Goal: Find specific page/section

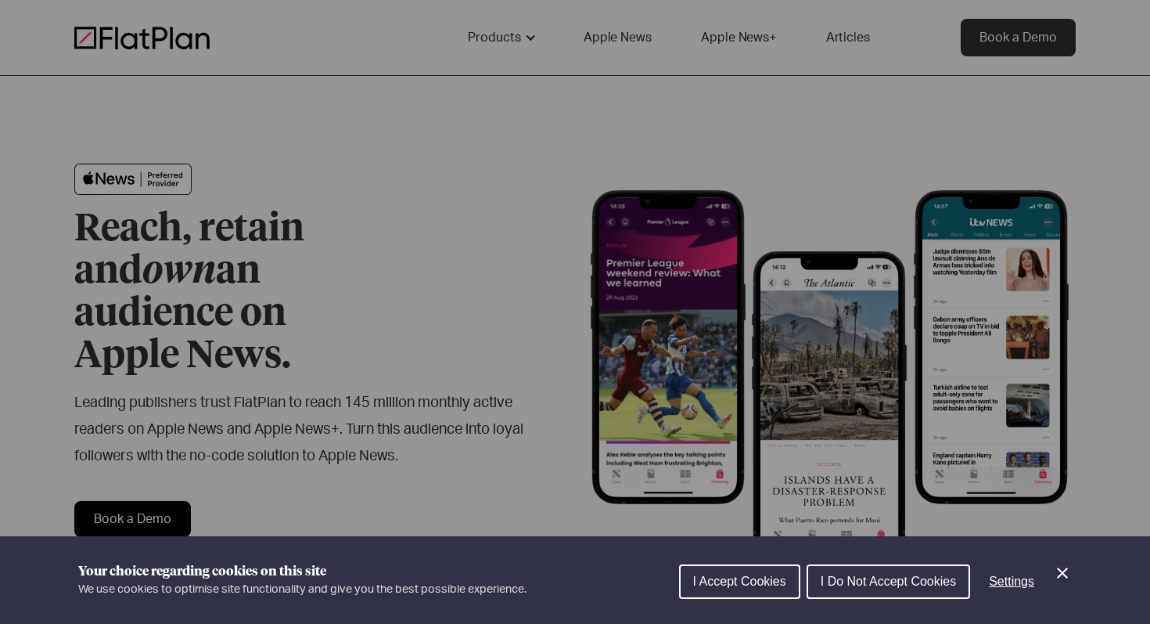
click at [783, 574] on button "I Accept Cookies" at bounding box center [739, 581] width 121 height 34
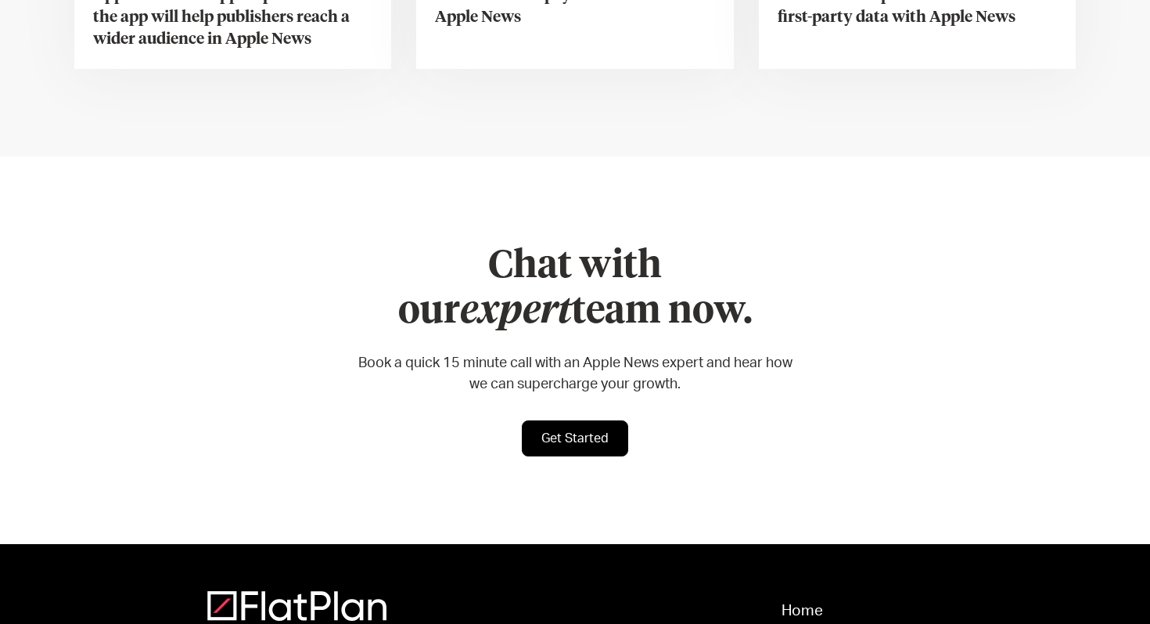
scroll to position [6262, 0]
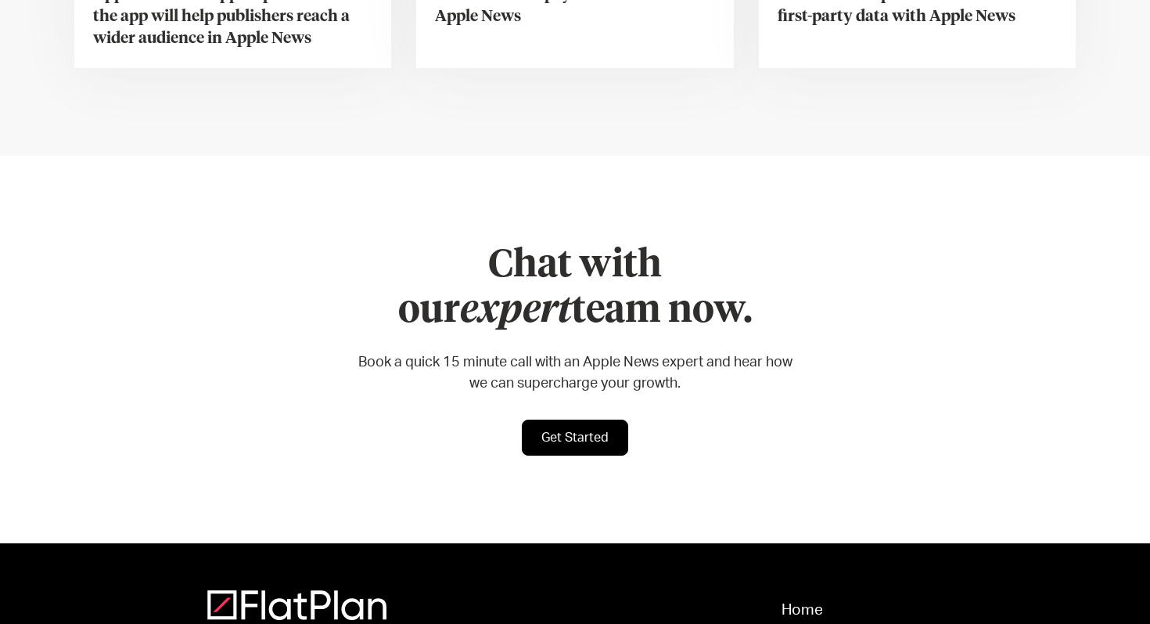
click at [572, 292] on em "expert" at bounding box center [516, 311] width 112 height 38
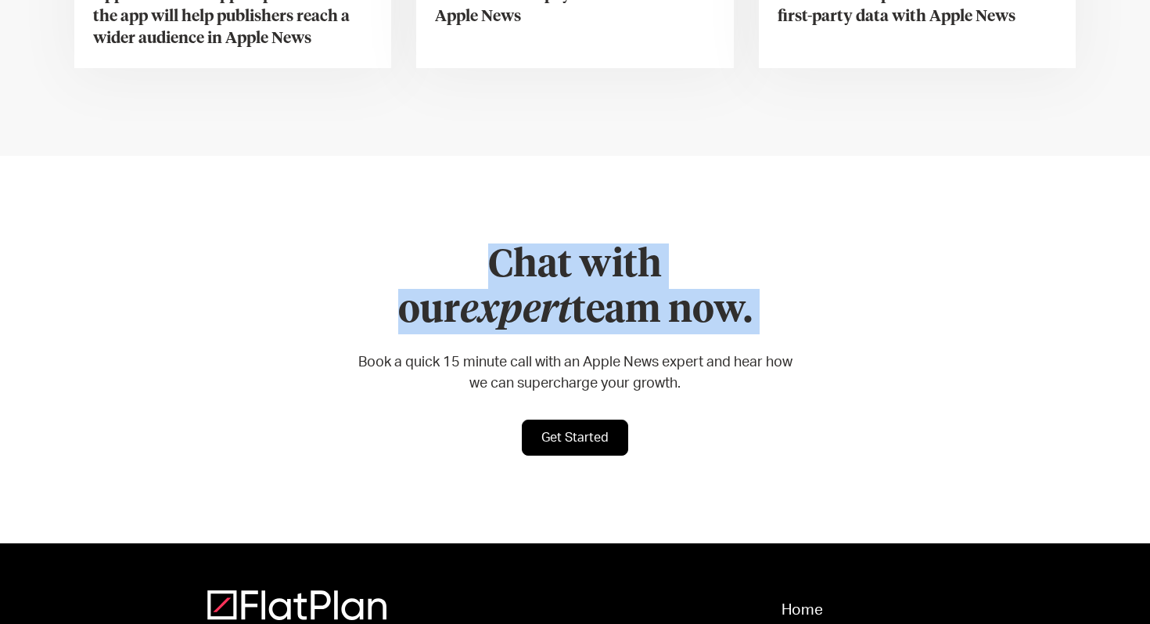
click at [572, 292] on em "expert" at bounding box center [516, 311] width 112 height 38
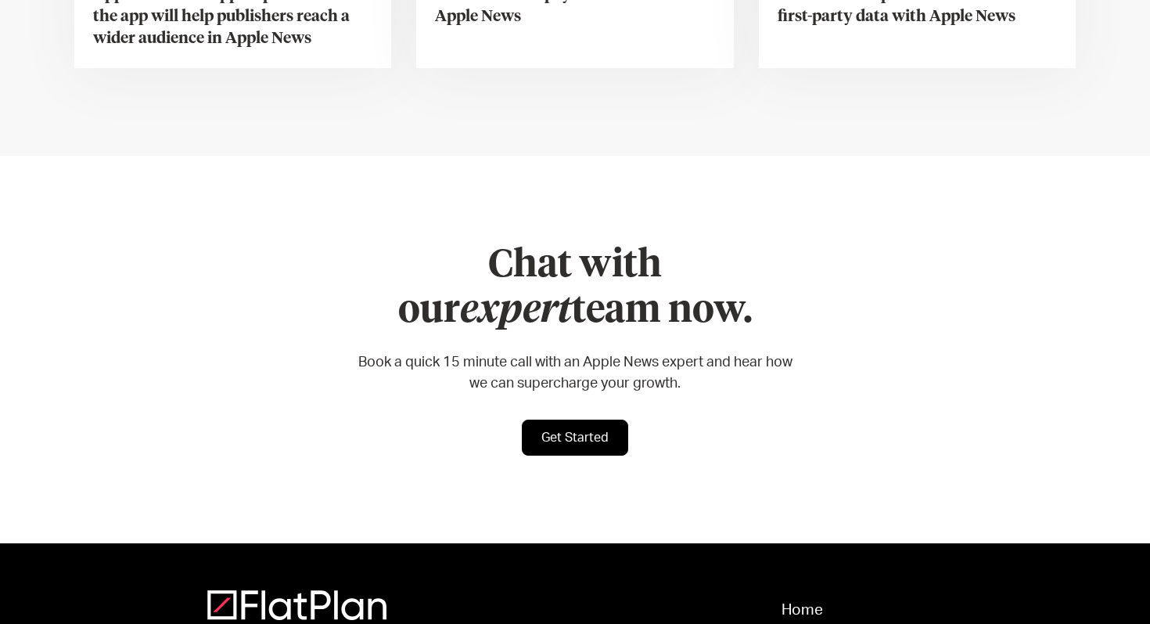
click at [658, 243] on h2 "Chat with our expert team now." at bounding box center [575, 288] width 438 height 90
click at [572, 292] on em "expert" at bounding box center [516, 311] width 112 height 38
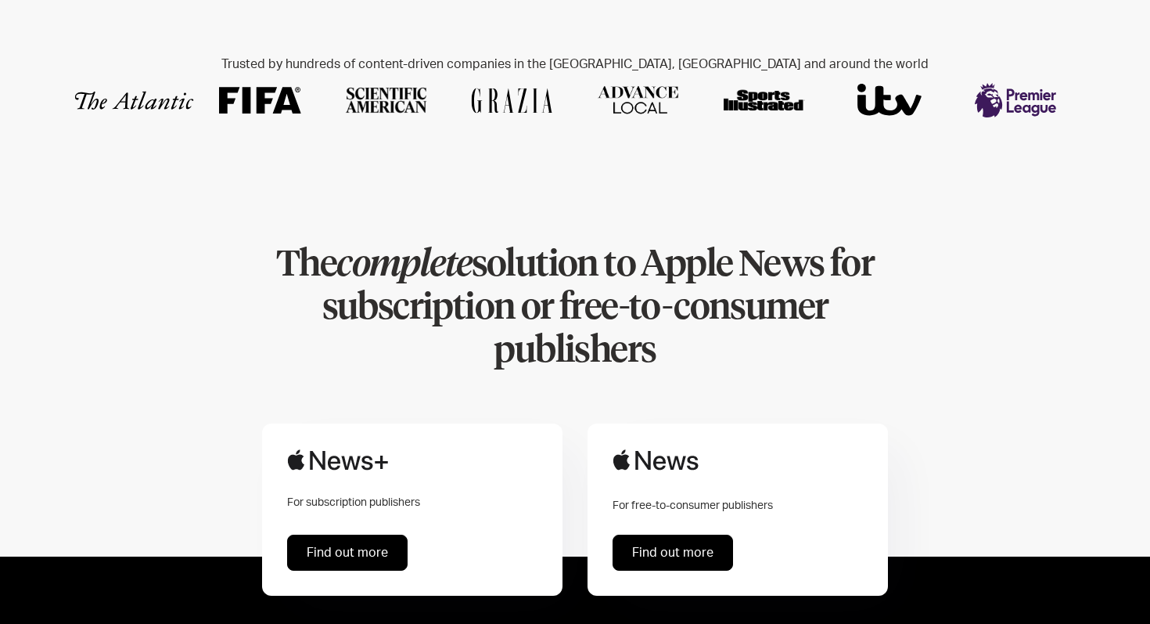
scroll to position [0, 0]
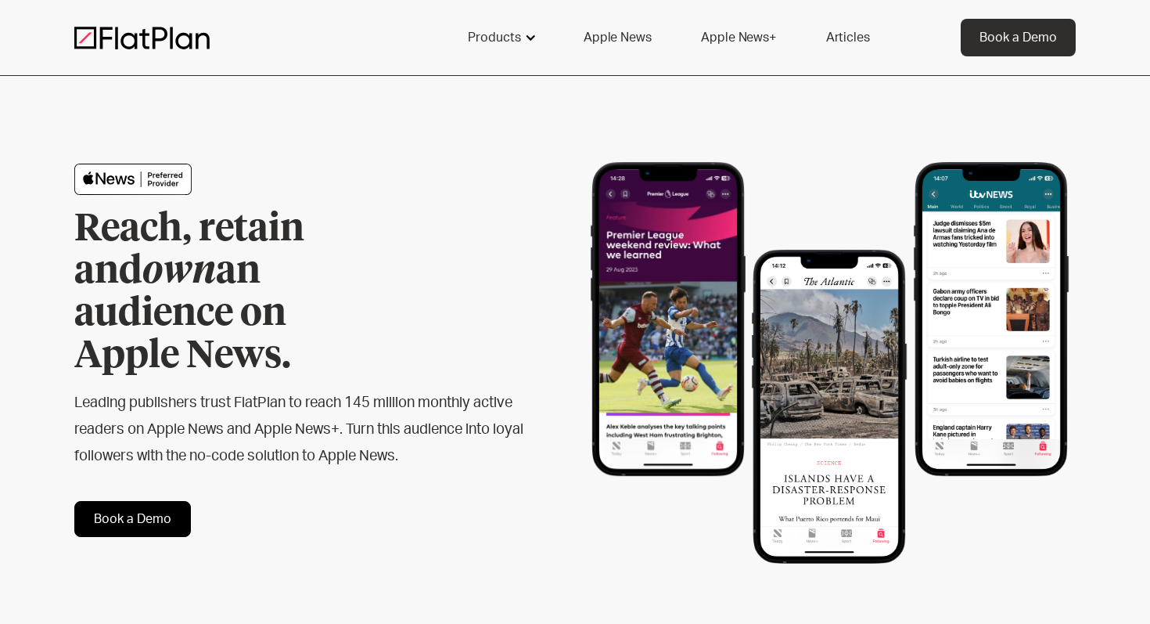
click at [530, 38] on div at bounding box center [530, 37] width 13 height 13
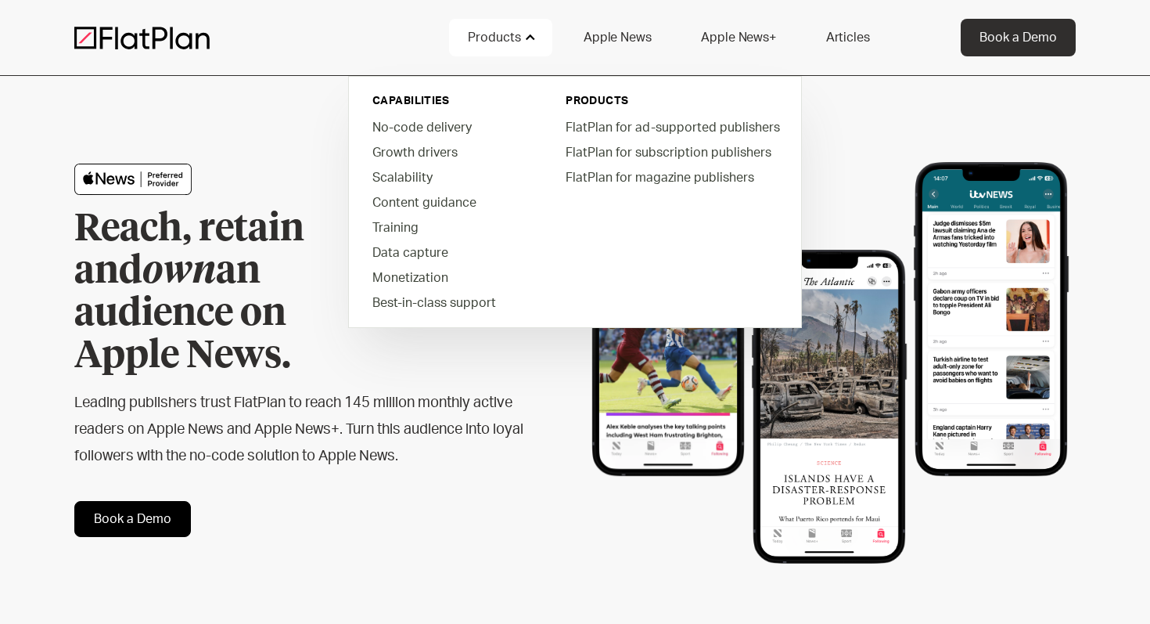
click at [623, 38] on link "Apple News" at bounding box center [617, 38] width 105 height 38
